Goal: Check status: Check status

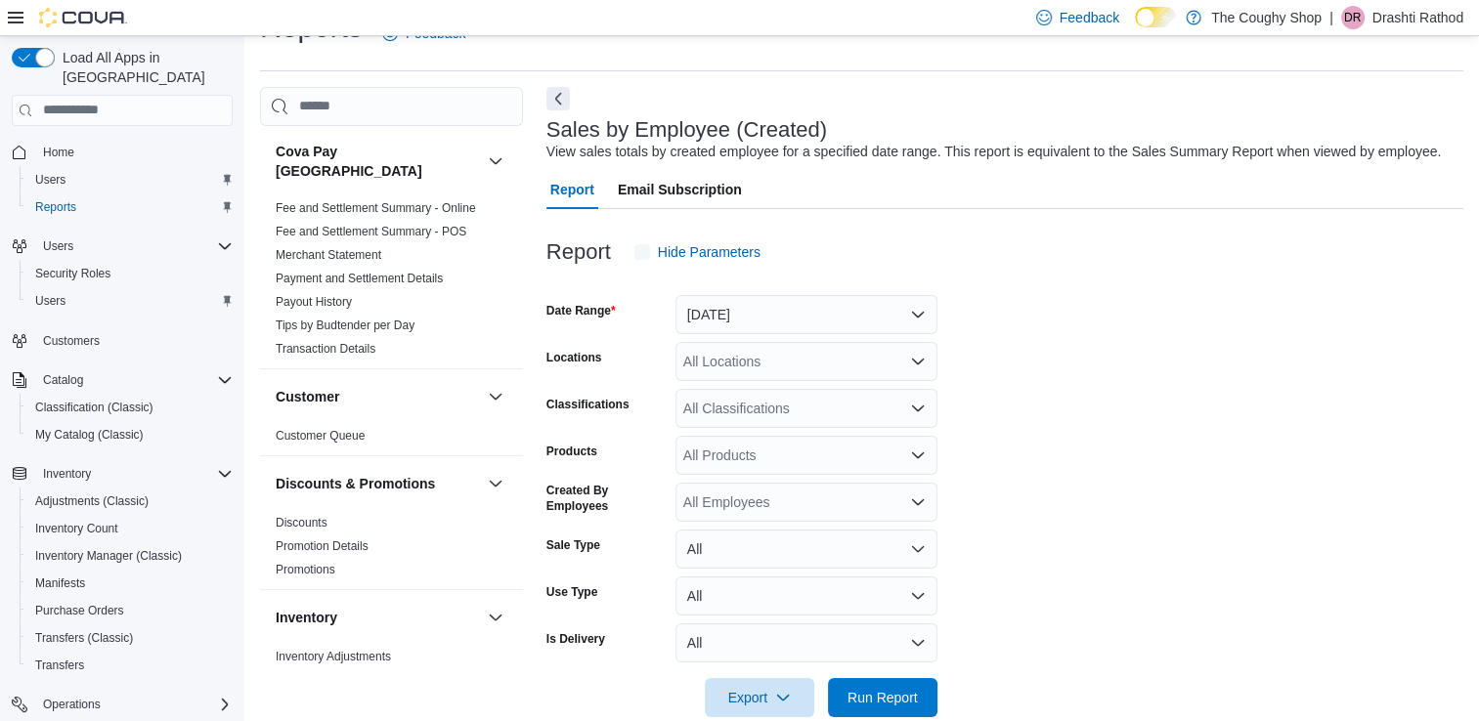
scroll to position [45, 0]
click at [68, 145] on span "Home" at bounding box center [58, 153] width 31 height 16
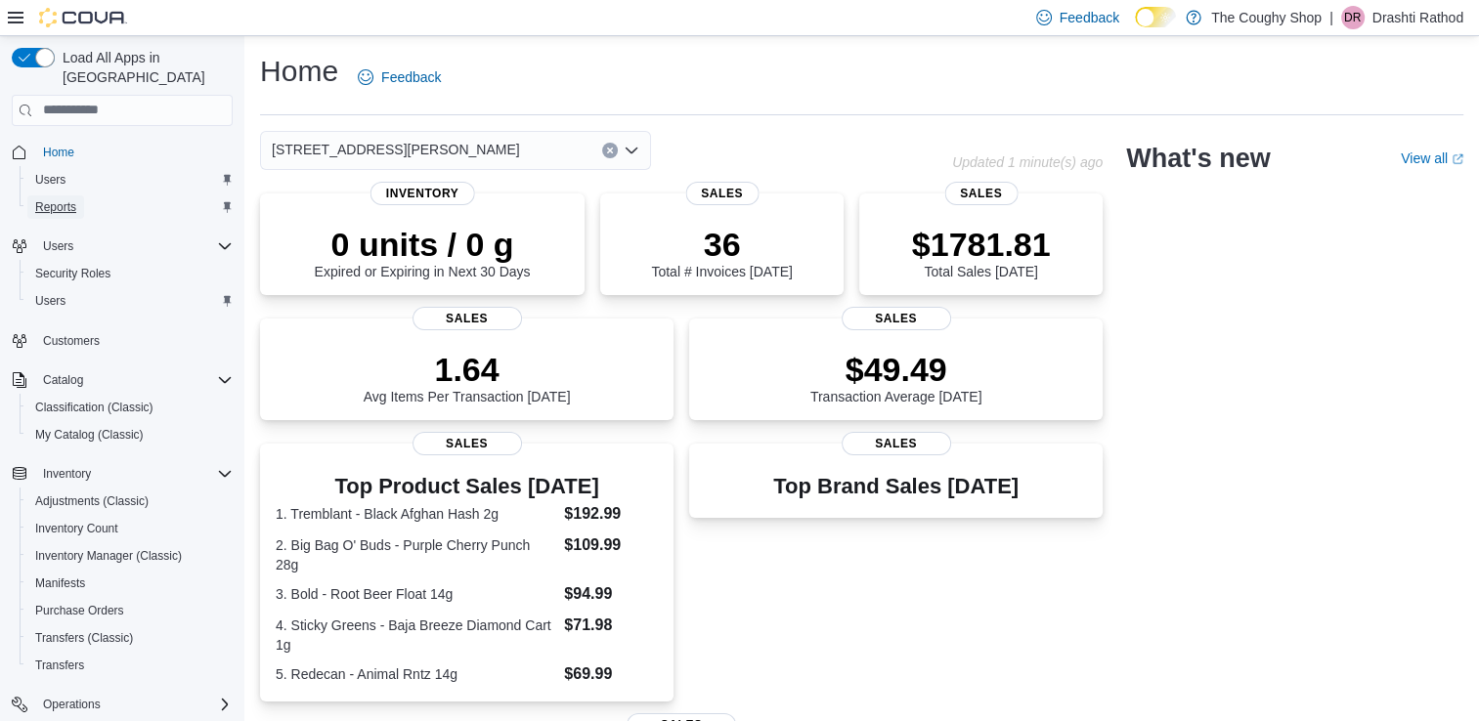
click at [62, 199] on span "Reports" at bounding box center [55, 207] width 41 height 16
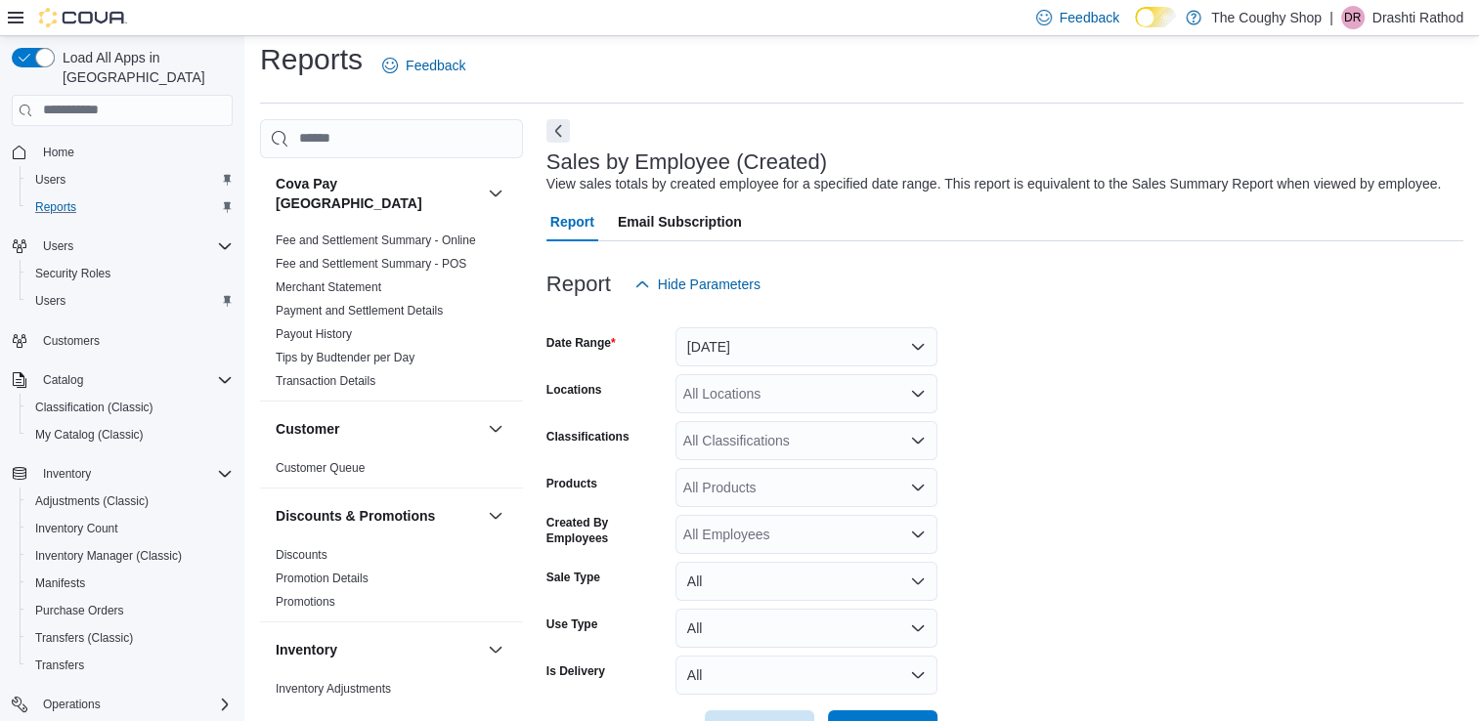
scroll to position [45, 0]
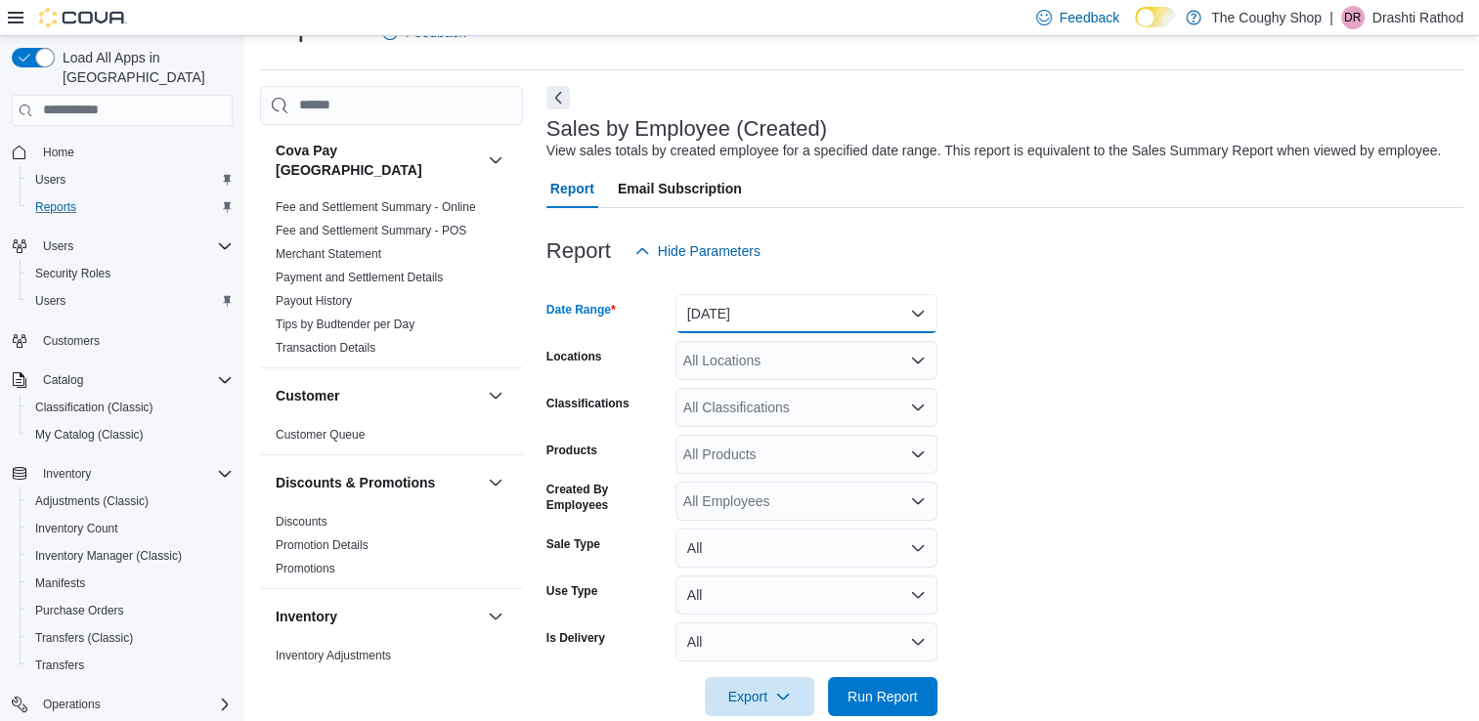
click at [702, 319] on button "[DATE]" at bounding box center [806, 313] width 262 height 39
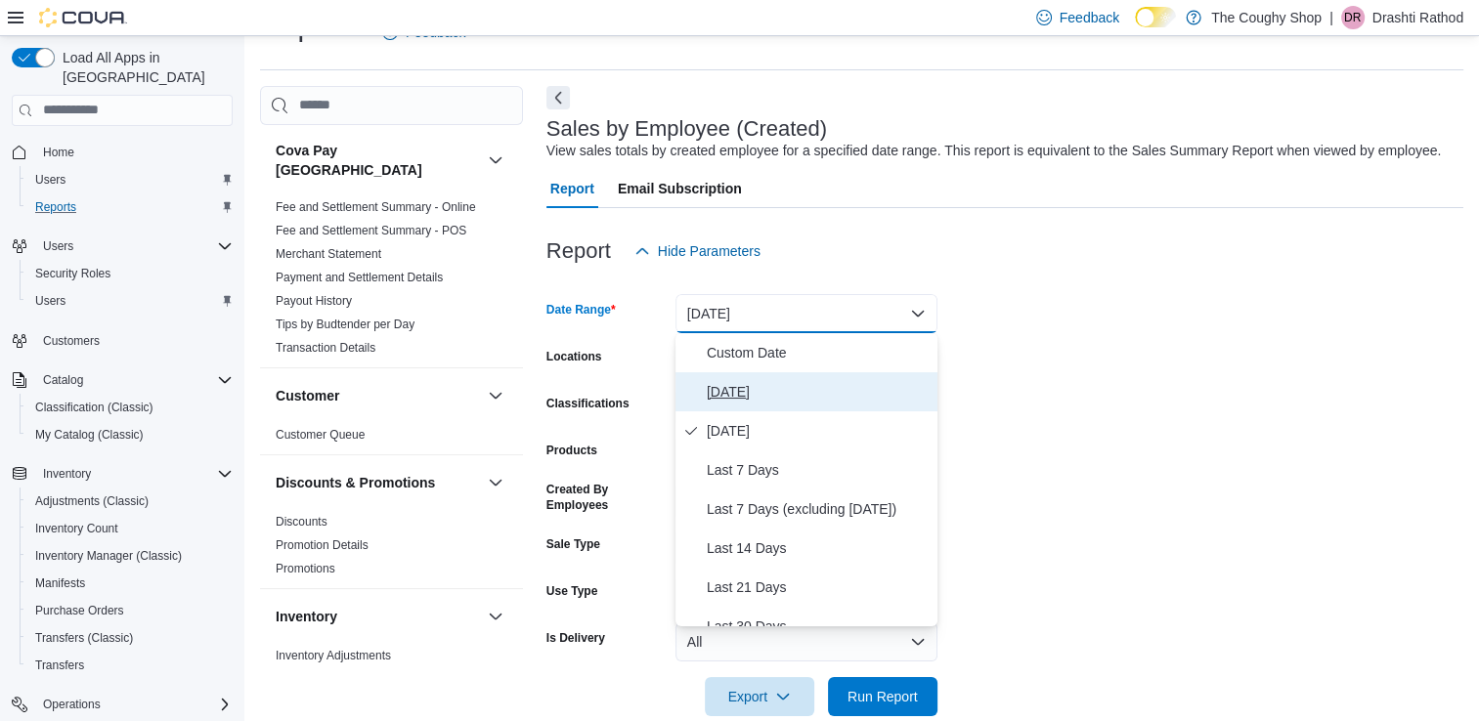
click at [716, 383] on span "[DATE]" at bounding box center [818, 391] width 223 height 23
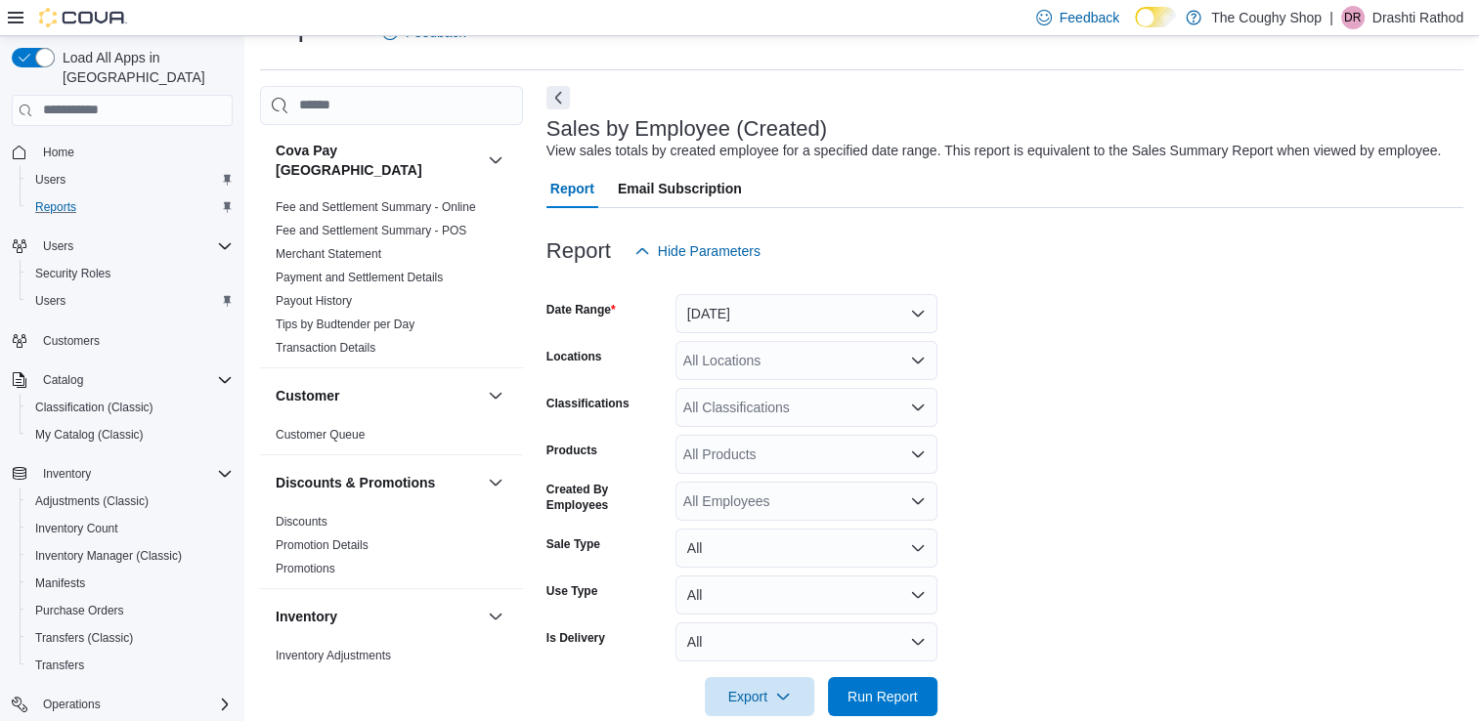
scroll to position [78, 0]
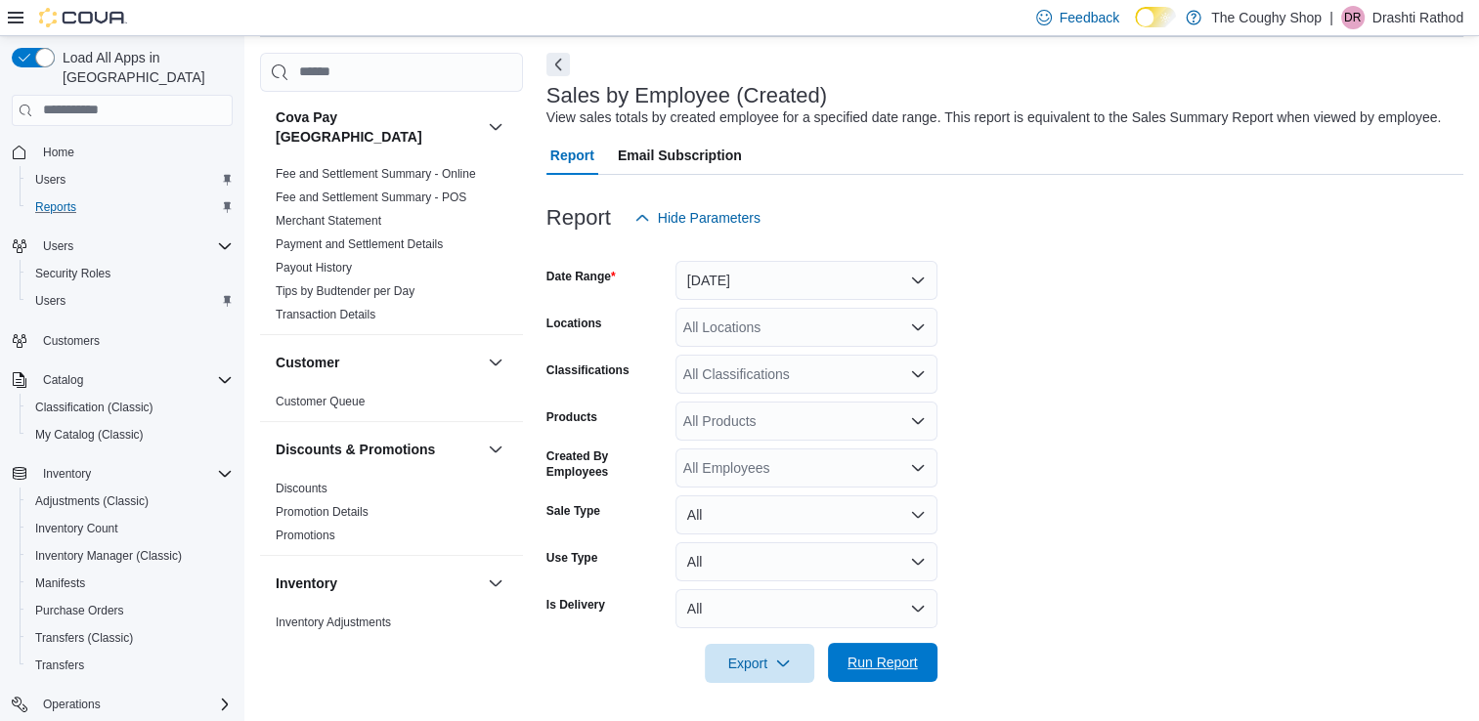
click at [880, 672] on span "Run Report" at bounding box center [883, 662] width 86 height 39
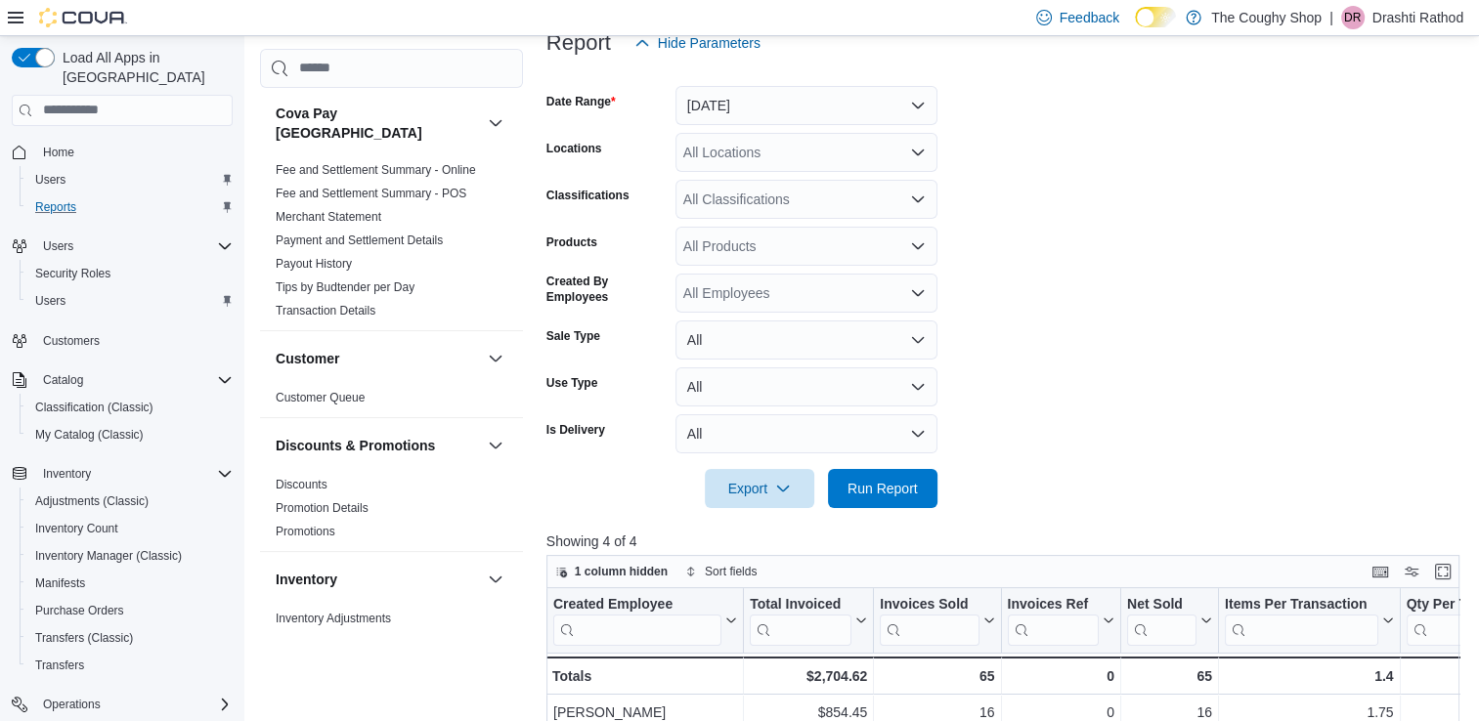
scroll to position [218, 0]
